Goal: Task Accomplishment & Management: Use online tool/utility

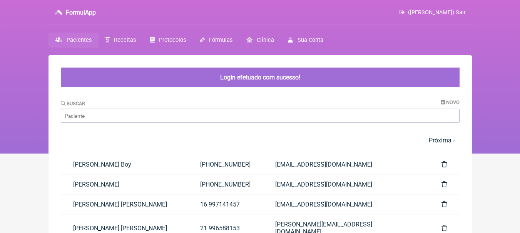
click at [200, 115] on input "Buscar" at bounding box center [260, 116] width 399 height 14
type input "crist"
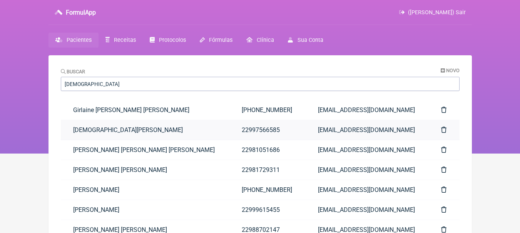
click at [180, 130] on link "Cristiane Santos" at bounding box center [145, 130] width 168 height 20
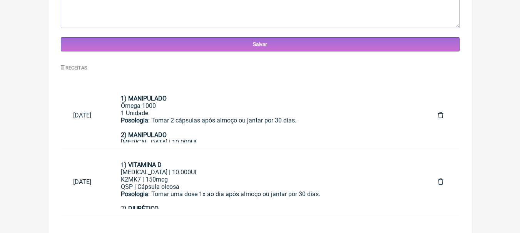
scroll to position [330, 0]
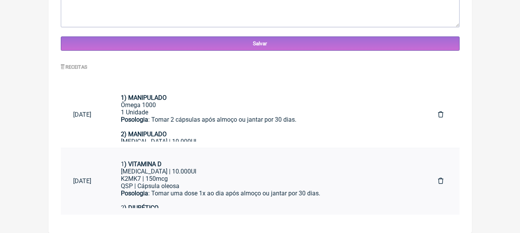
click at [232, 184] on div "QSP | Cápsula oleosa" at bounding box center [267, 186] width 292 height 7
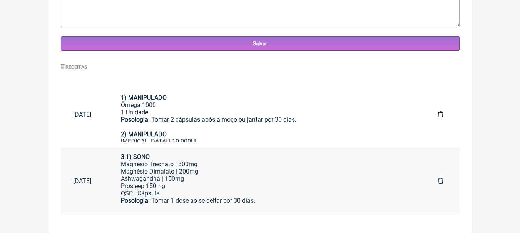
scroll to position [135, 0]
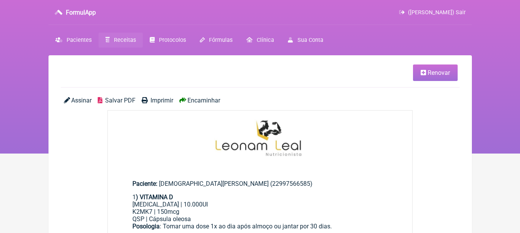
click at [440, 78] on link "Renovar" at bounding box center [435, 73] width 45 height 17
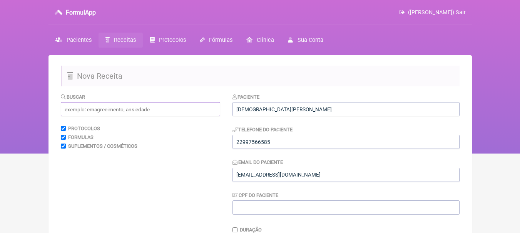
click at [157, 107] on input "text" at bounding box center [140, 109] width 159 height 14
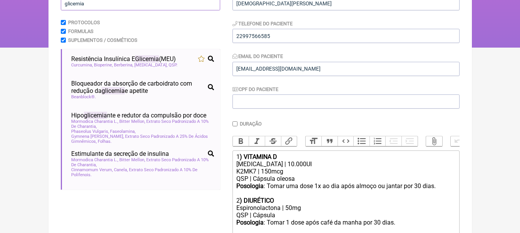
scroll to position [115, 0]
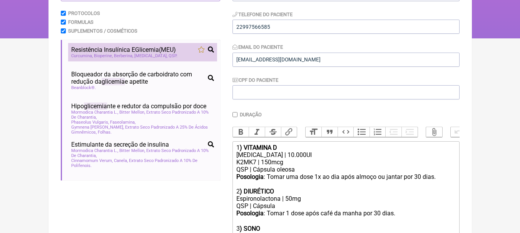
type input "glicemia"
click at [176, 52] on span "Resistência Insulínica E Glicemia (MEU)" at bounding box center [123, 49] width 105 height 7
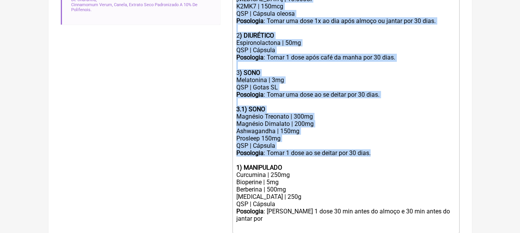
scroll to position [192, 0]
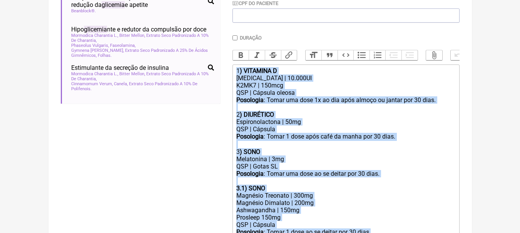
drag, startPoint x: 385, startPoint y: 123, endPoint x: 229, endPoint y: 50, distance: 172.1
click at [229, 50] on form "Buscar glicemia Protocolos Formulas Suplementos / Cosméticos Resistência Insulí…" at bounding box center [260, 128] width 399 height 454
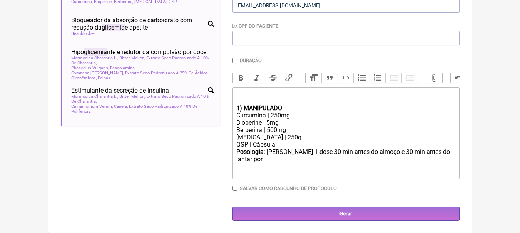
scroll to position [175, 0]
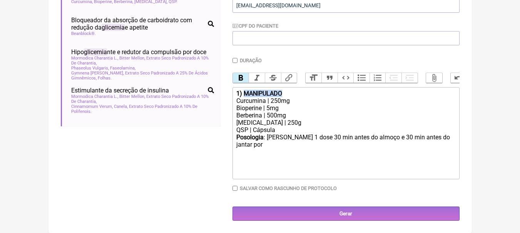
drag, startPoint x: 276, startPoint y: 92, endPoint x: 245, endPoint y: 92, distance: 30.8
click at [245, 92] on div "1) MANIPULADO" at bounding box center [345, 93] width 218 height 7
click at [292, 100] on div "Curcumina | 250mg" at bounding box center [345, 100] width 218 height 7
drag, startPoint x: 261, startPoint y: 108, endPoint x: 227, endPoint y: 108, distance: 33.5
click at [227, 108] on form "Buscar glicemia Protocolos Formulas Suplementos / Cosméticos Resistência Insulí…" at bounding box center [260, 72] width 399 height 298
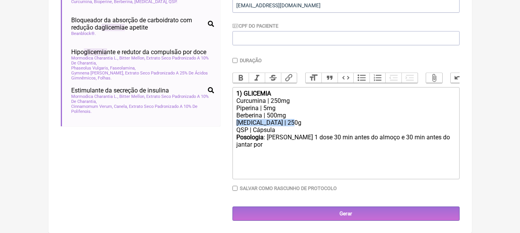
drag, startPoint x: 295, startPoint y: 123, endPoint x: 231, endPoint y: 124, distance: 64.2
click at [231, 124] on form "Buscar glicemia Protocolos Formulas Suplementos / Cosméticos Resistência Insulí…" at bounding box center [260, 72] width 399 height 298
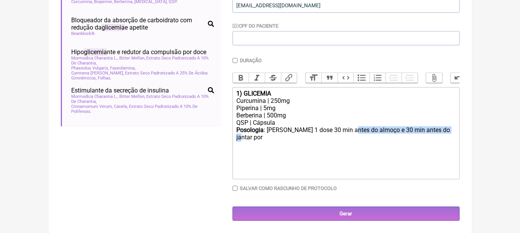
drag, startPoint x: 352, startPoint y: 128, endPoint x: 450, endPoint y: 127, distance: 98.9
click at [450, 127] on div "Posologia : [PERSON_NAME] 1 dose 30 min antes do almoço e 30 min antes do janta…" at bounding box center [345, 138] width 218 height 23
type trix-editor "<div><strong>1) GLICEMIA</strong></div><div>Curcumina | 250mg</div><div>Piperin…"
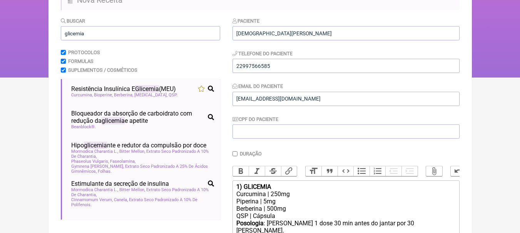
scroll to position [60, 0]
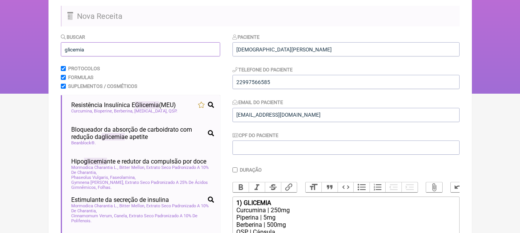
drag, startPoint x: 107, startPoint y: 48, endPoint x: 23, endPoint y: 48, distance: 84.2
click at [26, 48] on div "FormulApp ([PERSON_NAME]) Sair [GEOGRAPHIC_DATA] Receitas Protocolos Fórmulas […" at bounding box center [260, 17] width 520 height 154
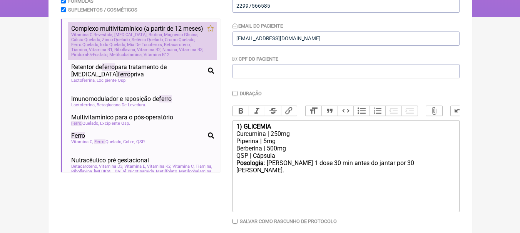
scroll to position [137, 0]
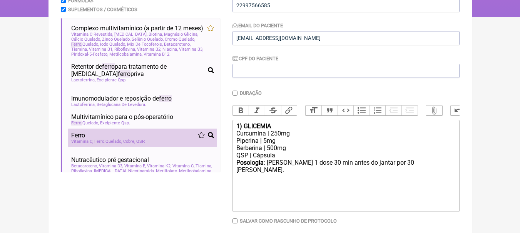
type input "ferro"
click at [129, 140] on li "Ferro Vitamina C Ferro Quelado Cobre QSP" at bounding box center [142, 138] width 149 height 18
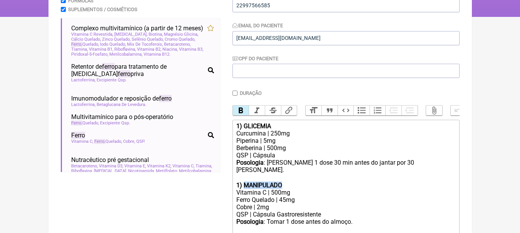
drag, startPoint x: 290, startPoint y: 185, endPoint x: 246, endPoint y: 182, distance: 44.4
click at [246, 182] on div "1) MANIPULADO" at bounding box center [345, 185] width 218 height 7
click at [240, 182] on strong "1) FERRO" at bounding box center [249, 185] width 26 height 7
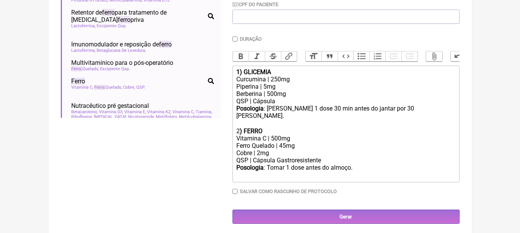
scroll to position [193, 0]
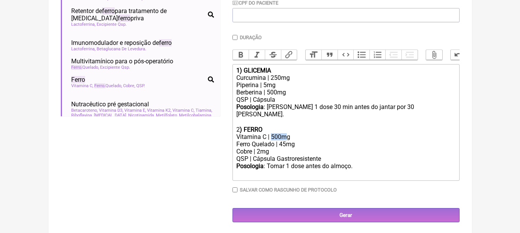
drag, startPoint x: 286, startPoint y: 136, endPoint x: 272, endPoint y: 135, distance: 13.9
click at [272, 135] on div "Vitamina C | 500mg" at bounding box center [345, 136] width 218 height 7
drag, startPoint x: 292, startPoint y: 164, endPoint x: 364, endPoint y: 164, distance: 71.5
click at [364, 164] on div "Posologia : Tomar 1 dose antes do almoço. ㅤ" at bounding box center [345, 170] width 218 height 15
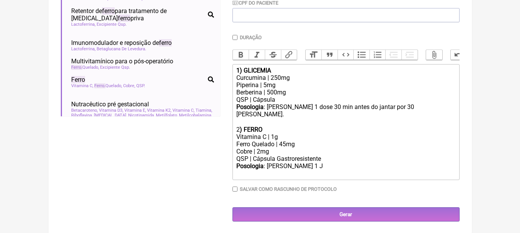
scroll to position [192, 0]
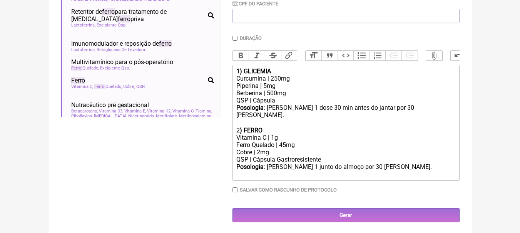
type trix-editor "<div><strong>1) GLICEMIA</strong></div><div>Curcumina | 250mg</div><div>Piperin…"
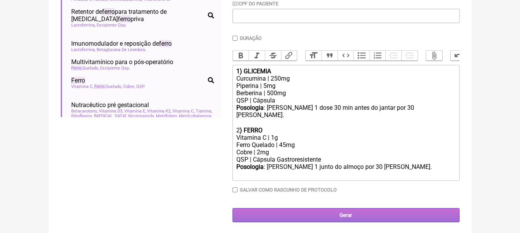
click at [377, 213] on input "Gerar" at bounding box center [345, 215] width 227 height 14
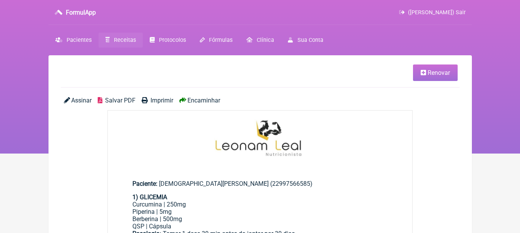
click at [128, 100] on span "Salvar PDF" at bounding box center [120, 100] width 30 height 7
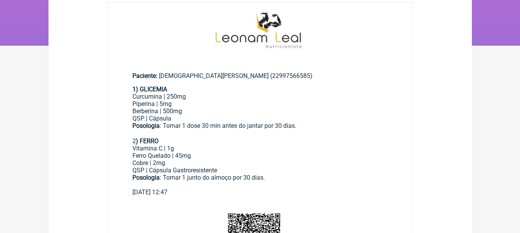
scroll to position [115, 0]
